Goal: Transaction & Acquisition: Purchase product/service

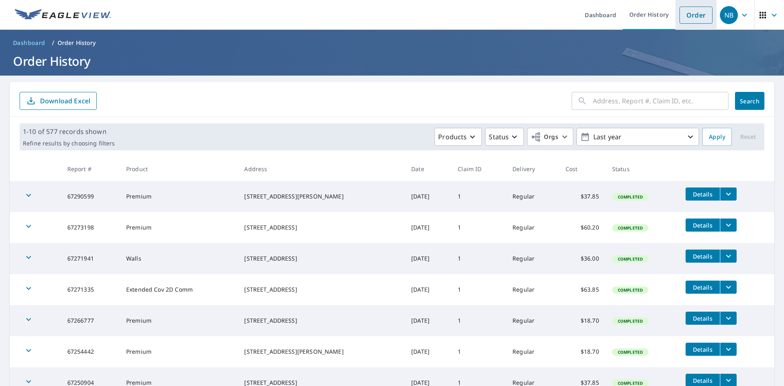
click at [683, 11] on link "Order" at bounding box center [696, 15] width 33 height 17
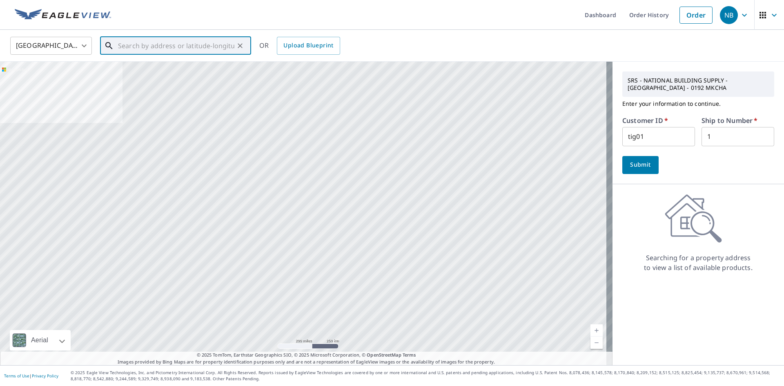
click at [192, 47] on input "text" at bounding box center [176, 45] width 116 height 23
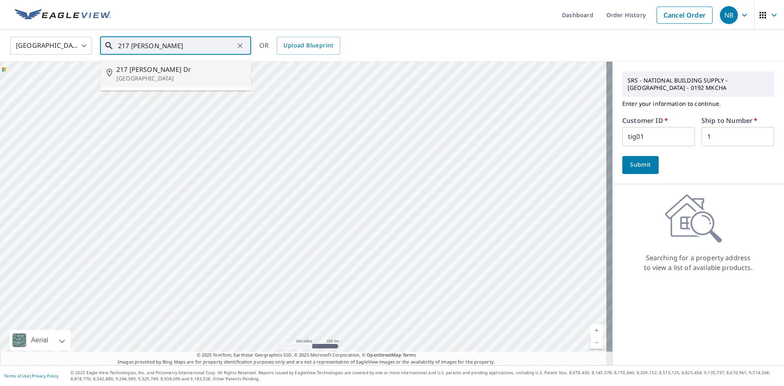
click at [167, 72] on span "217 [PERSON_NAME] Dr" at bounding box center [180, 70] width 128 height 10
type input "[STREET_ADDRESS][PERSON_NAME]"
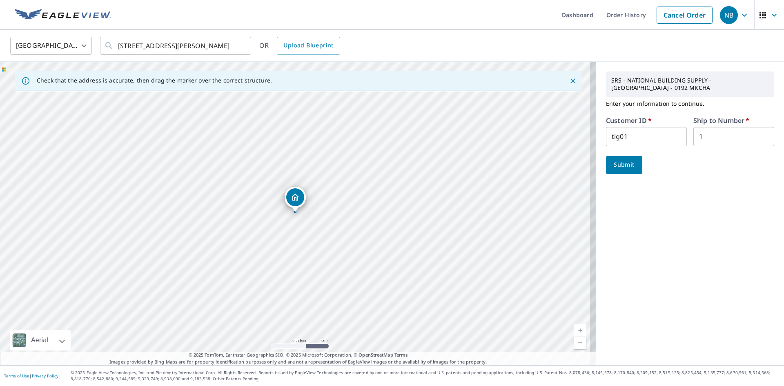
click at [613, 161] on span "Submit" at bounding box center [624, 165] width 23 height 10
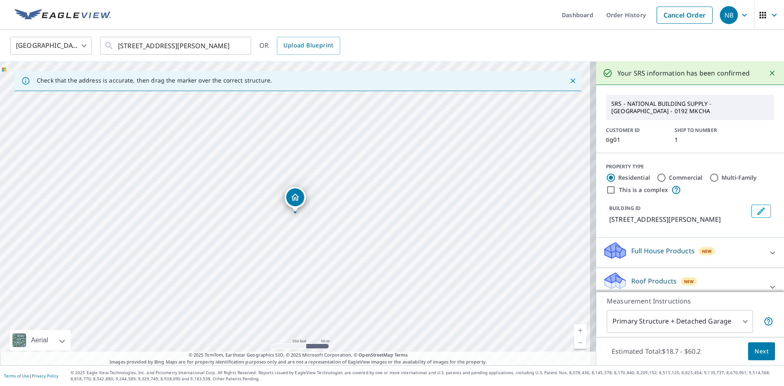
scroll to position [76, 0]
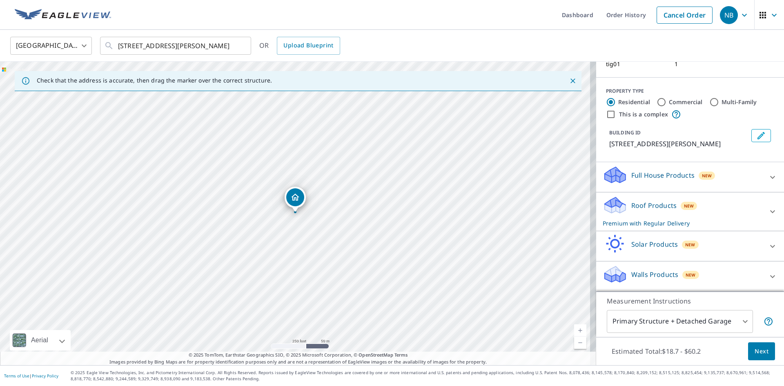
click at [642, 210] on p "Roof Products" at bounding box center [653, 206] width 45 height 10
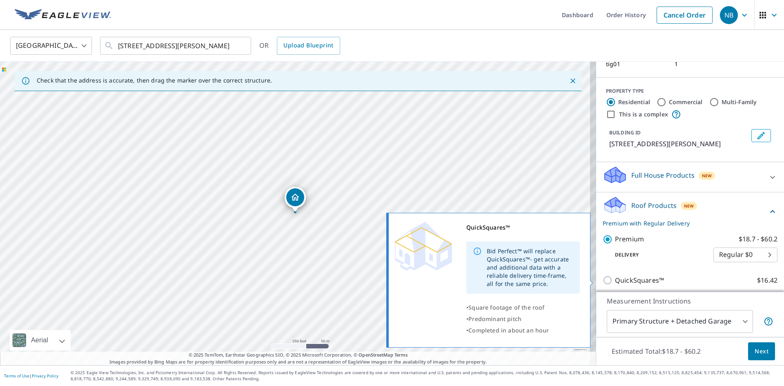
click at [638, 283] on p "QuickSquares™" at bounding box center [639, 280] width 49 height 10
click at [615, 283] on input "QuickSquares™ $16.42" at bounding box center [609, 280] width 12 height 10
checkbox input "true"
checkbox input "false"
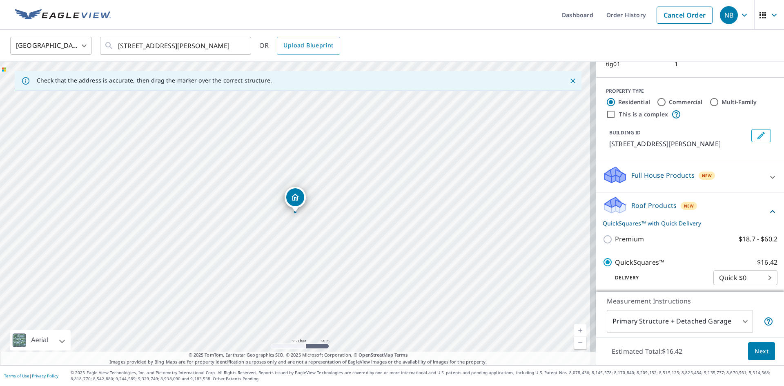
click at [755, 354] on span "Next" at bounding box center [762, 351] width 14 height 10
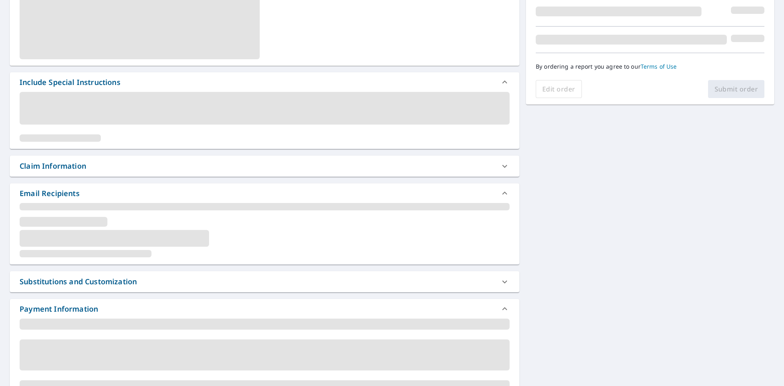
scroll to position [204, 0]
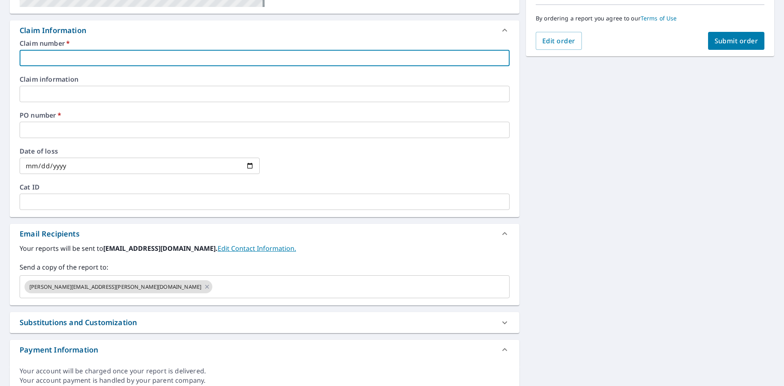
click at [51, 51] on input "text" at bounding box center [265, 58] width 490 height 16
type input "1"
checkbox input "true"
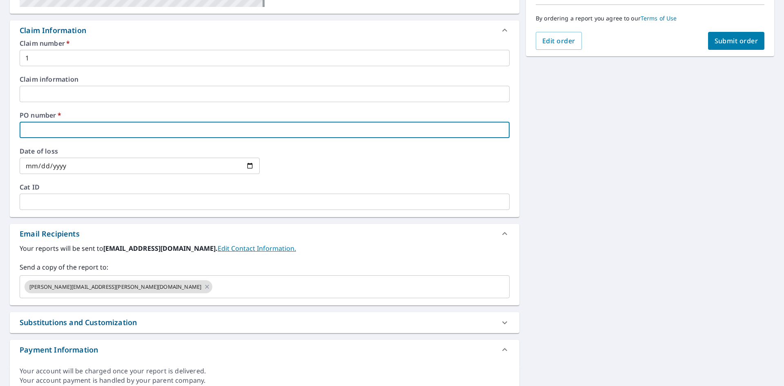
click at [40, 129] on input "text" at bounding box center [265, 130] width 490 height 16
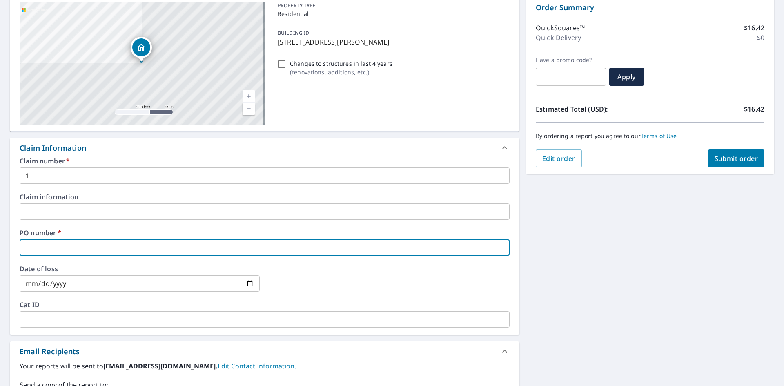
scroll to position [82, 0]
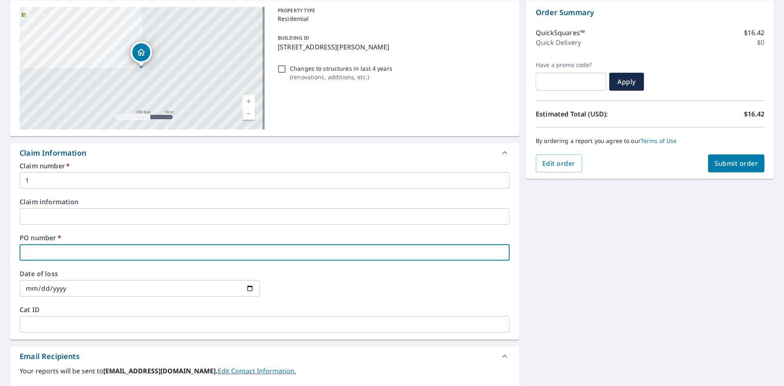
type input "2"
checkbox input "true"
type input "27"
checkbox input "true"
type input "2"
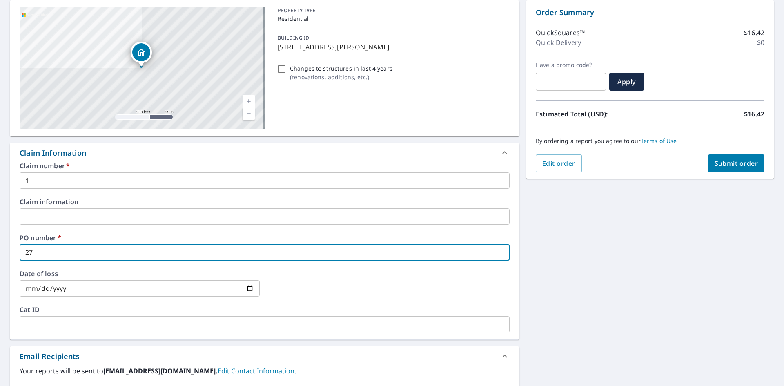
checkbox input "true"
type input "21"
checkbox input "true"
type input "217"
checkbox input "true"
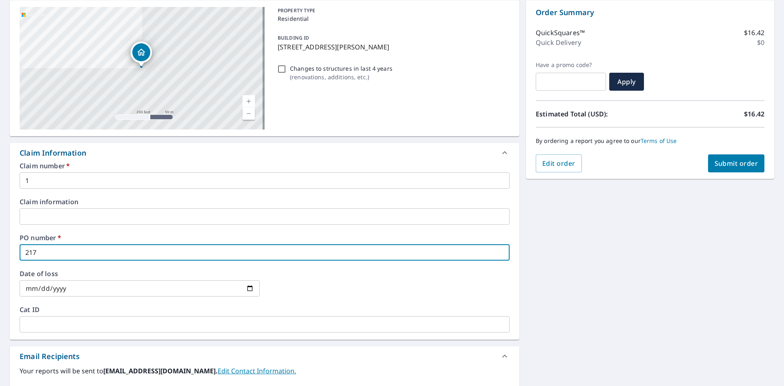
type input "217"
checkbox input "true"
type input "217 L"
checkbox input "true"
type input "217 Lu"
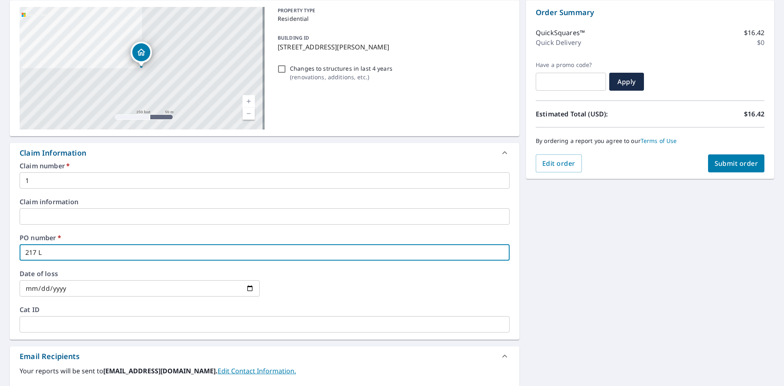
checkbox input "true"
type input "217 Lur"
checkbox input "true"
type input "217 Lurl"
checkbox input "true"
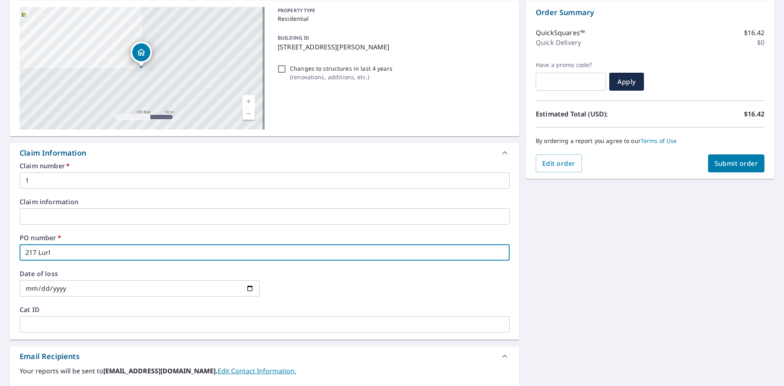
type input "217 Lurli"
checkbox input "true"
type input "217 Lurlin"
checkbox input "true"
type input "217 [PERSON_NAME]"
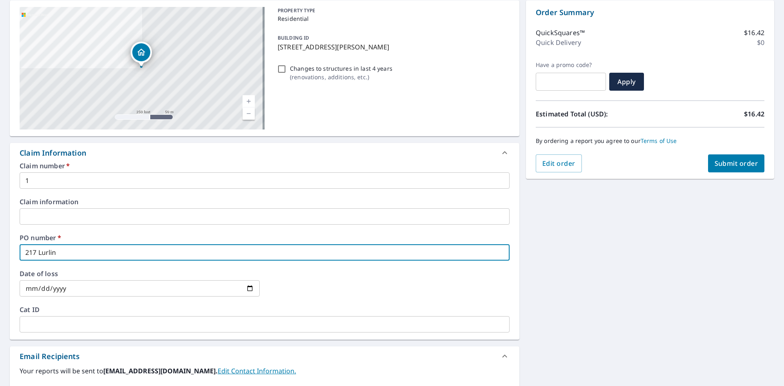
checkbox input "true"
type input "217 [PERSON_NAME]"
checkbox input "true"
type input "217 [PERSON_NAME] B"
checkbox input "true"
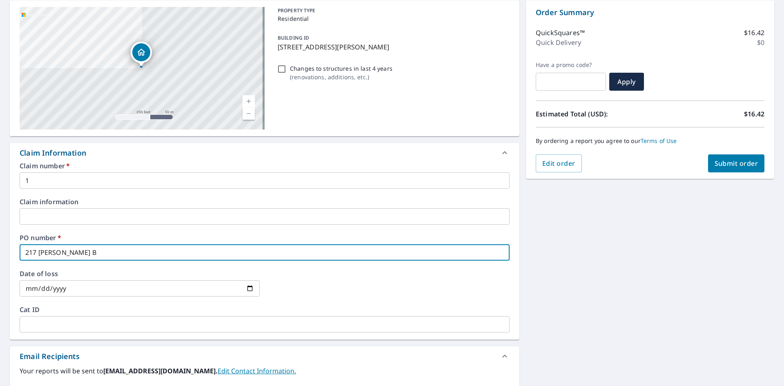
type input "217 [PERSON_NAME] Ba"
checkbox input "true"
type input "217 [PERSON_NAME] Bas"
checkbox input "true"
type input "217 [PERSON_NAME] Bask"
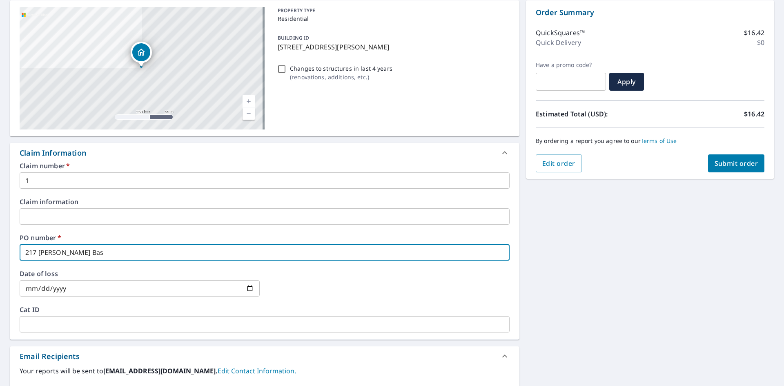
checkbox input "true"
type input "217 [PERSON_NAME]"
checkbox input "true"
type input "217 [PERSON_NAME]"
checkbox input "true"
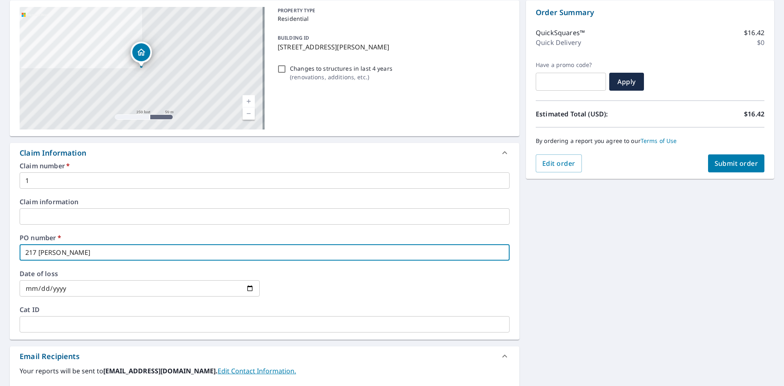
type input "217 [PERSON_NAME] Basking"
checkbox input "true"
type input "217 [PERSON_NAME] Basking"
checkbox input "true"
type input "217 [PERSON_NAME] Basking R"
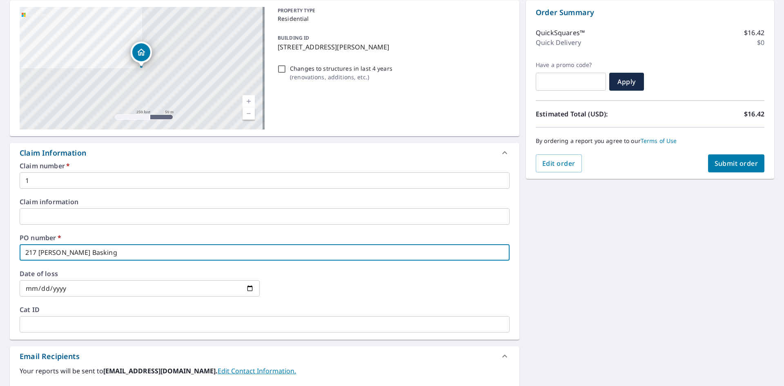
checkbox input "true"
type input "217 [PERSON_NAME] Basking Ri"
checkbox input "true"
type input "217 [PERSON_NAME] Basking Rid"
checkbox input "true"
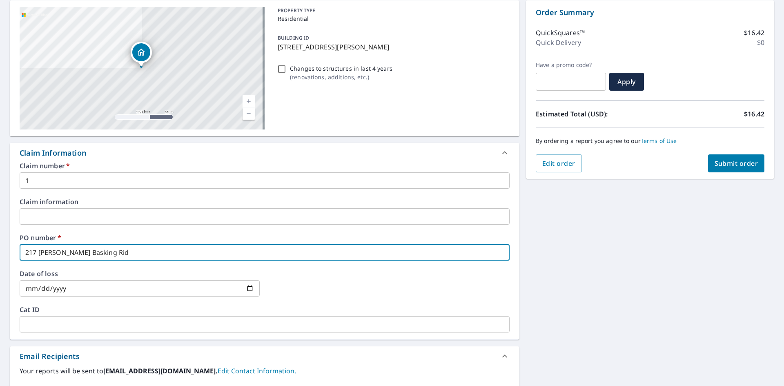
type input "217 [PERSON_NAME] Basking Ridg"
checkbox input "true"
type input "217 [PERSON_NAME] [GEOGRAPHIC_DATA]"
checkbox input "true"
type input "217 [PERSON_NAME] [GEOGRAPHIC_DATA]"
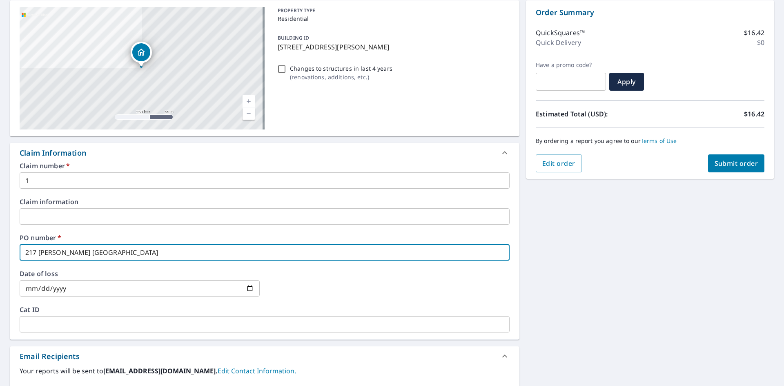
click at [728, 163] on span "Submit order" at bounding box center [737, 163] width 44 height 9
checkbox input "true"
